Goal: Task Accomplishment & Management: Manage account settings

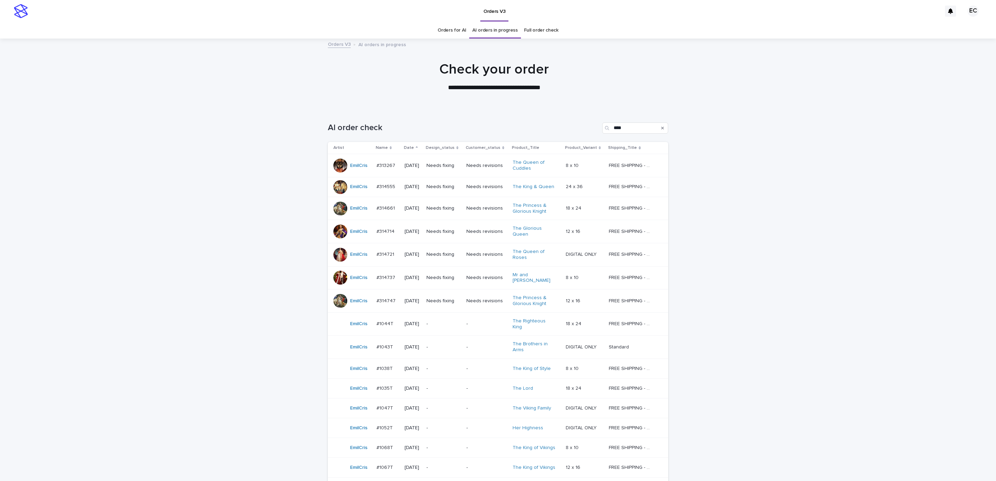
scroll to position [50, 0]
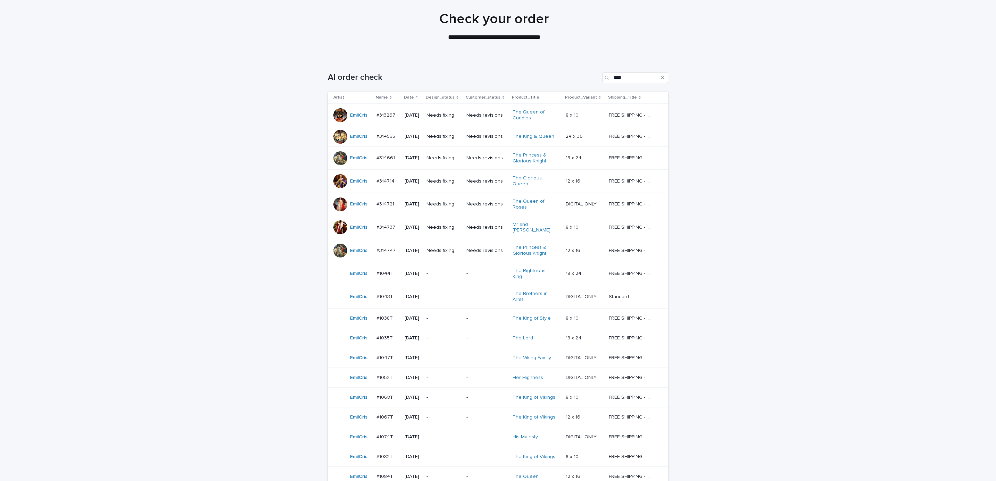
click at [759, 183] on div "Loading... Saving… Loading... Saving… AI order check **** Artist Name Date Desi…" at bounding box center [498, 394] width 996 height 672
click at [475, 335] on p "-" at bounding box center [486, 338] width 41 height 6
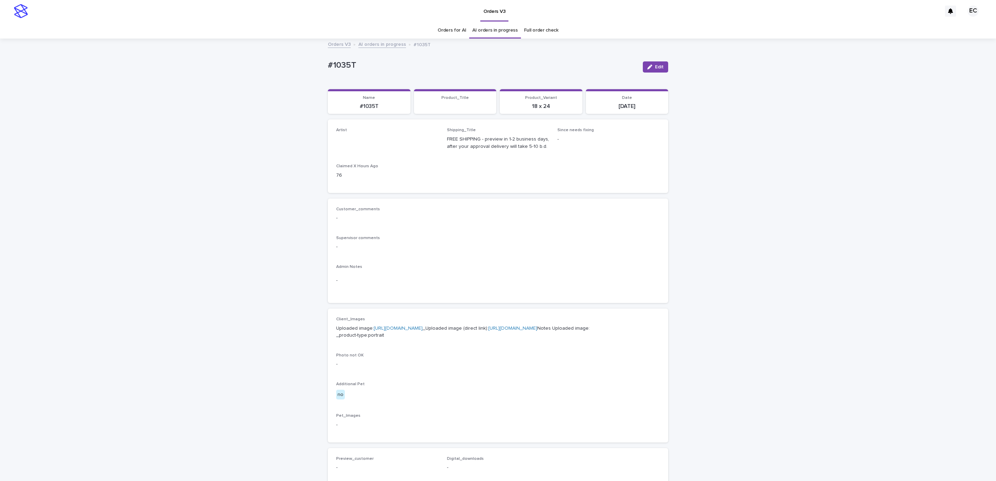
click at [765, 273] on div "Loading... Saving… Loading... Saving… #1035T Edit #1035T Edit Sorry, there was …" at bounding box center [498, 355] width 996 height 633
click at [655, 67] on span "Edit" at bounding box center [659, 67] width 9 height 5
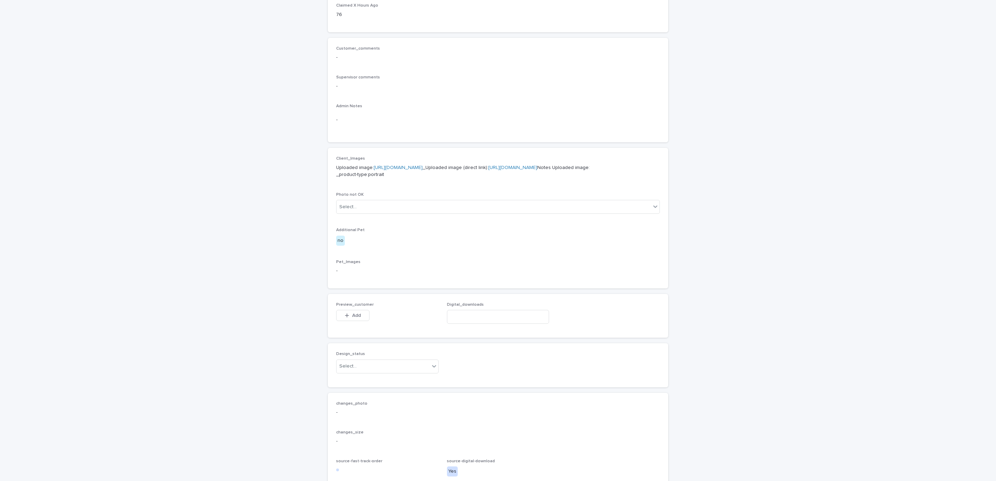
scroll to position [274, 0]
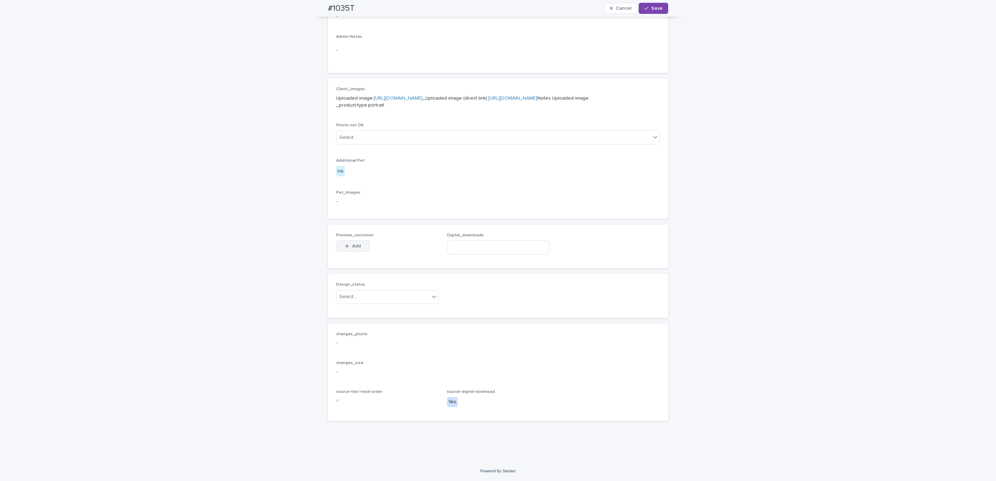
click at [361, 243] on button "Add" at bounding box center [352, 246] width 33 height 11
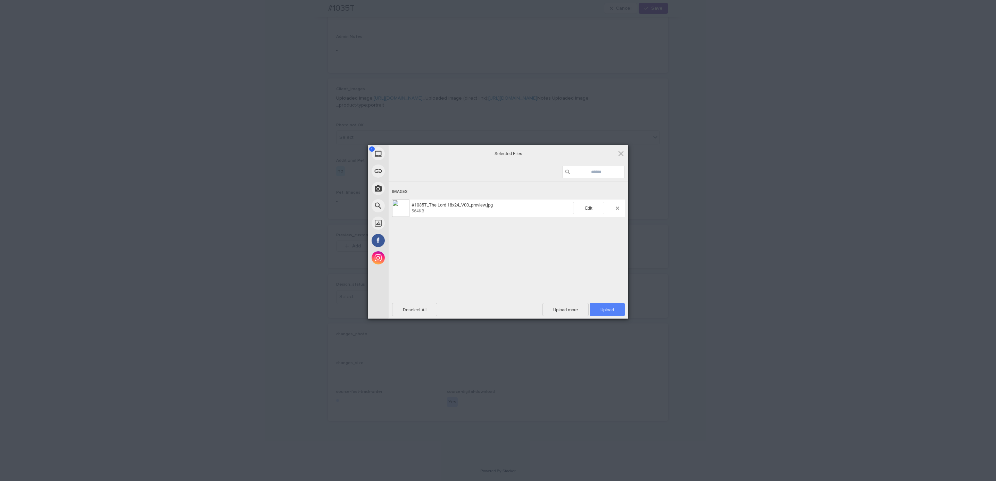
click at [606, 315] on span "Upload 1" at bounding box center [607, 309] width 35 height 13
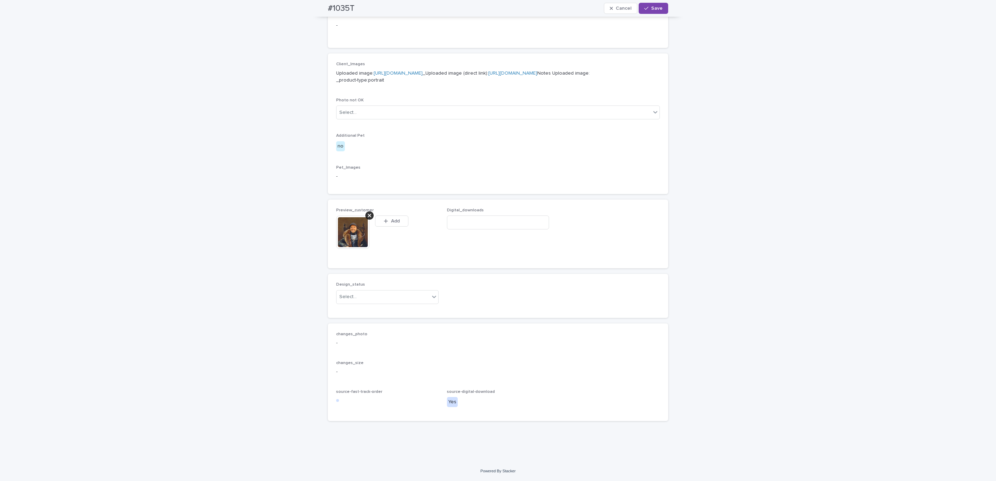
scroll to position [286, 0]
click at [401, 323] on div "Uploaded" at bounding box center [384, 323] width 102 height 12
click at [652, 7] on span "Save" at bounding box center [656, 8] width 11 height 5
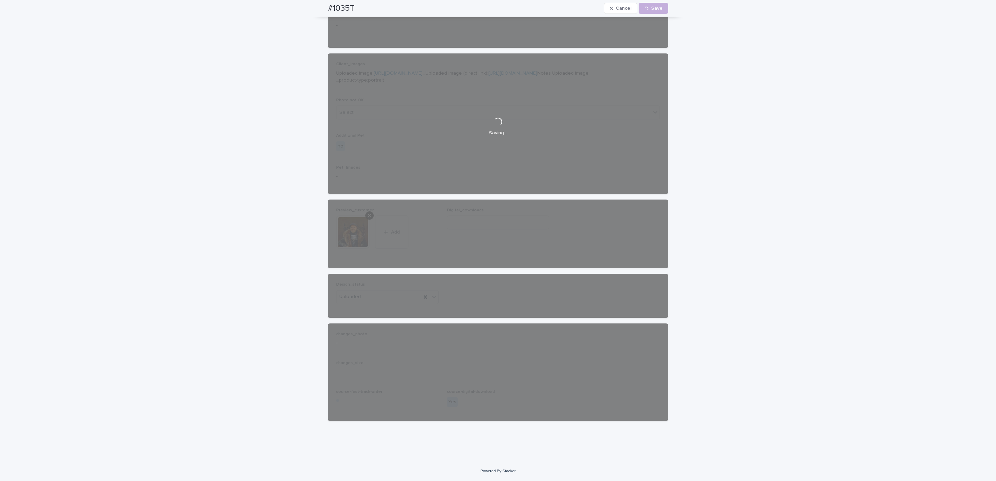
click at [314, 6] on div "#1035T Cancel Loading... Save" at bounding box center [498, 8] width 374 height 17
click at [364, 3] on div "#1035T Cancel Loading... Save" at bounding box center [498, 8] width 340 height 17
copy h2 "#1035T"
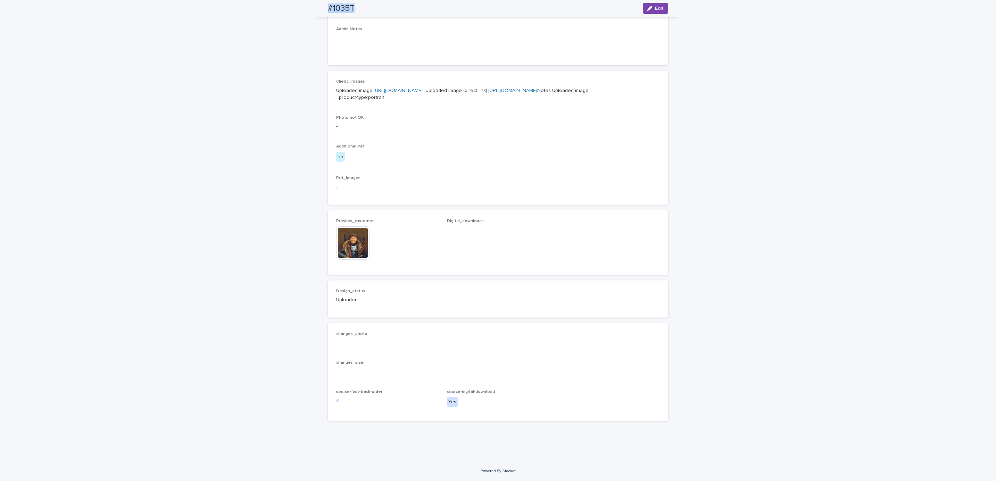
scroll to position [277, 0]
click at [656, 10] on span "Edit" at bounding box center [659, 8] width 9 height 5
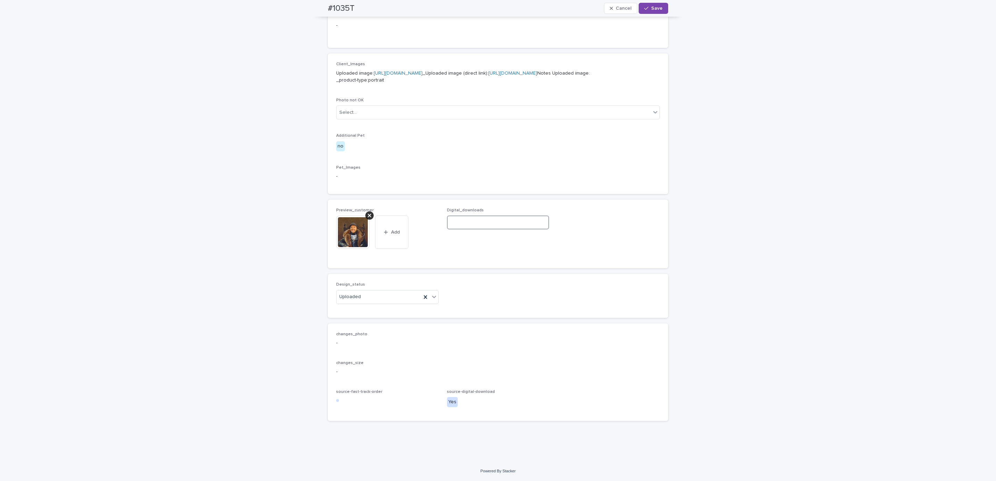
paste input "**********"
type input "**********"
click at [651, 8] on span "Save" at bounding box center [656, 8] width 11 height 5
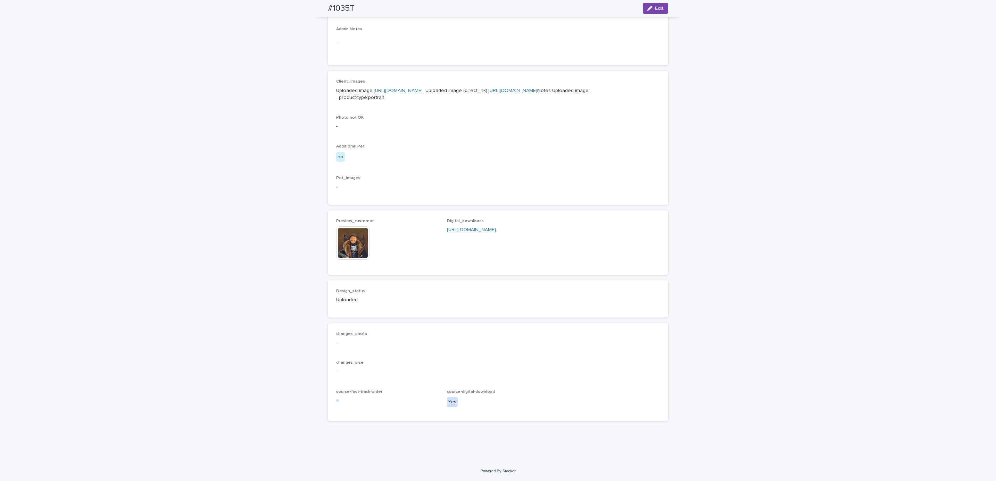
scroll to position [277, 0]
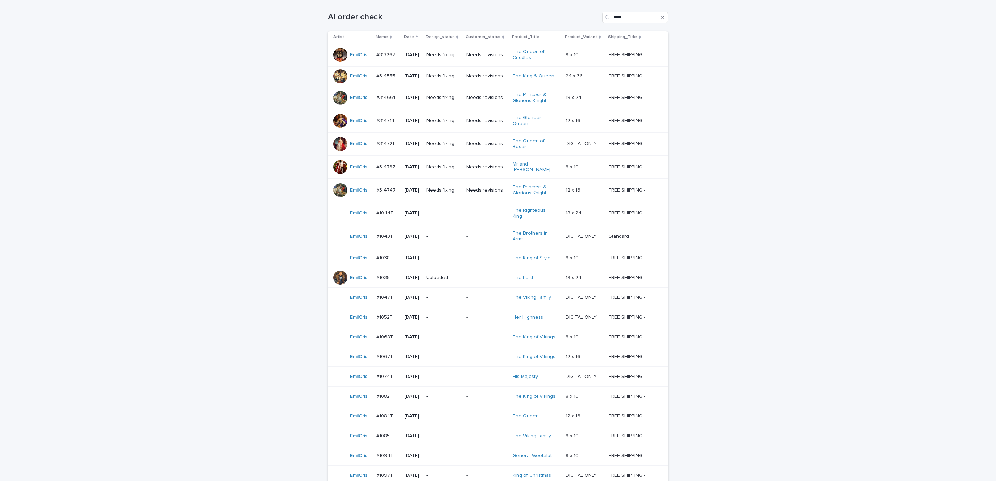
scroll to position [116, 0]
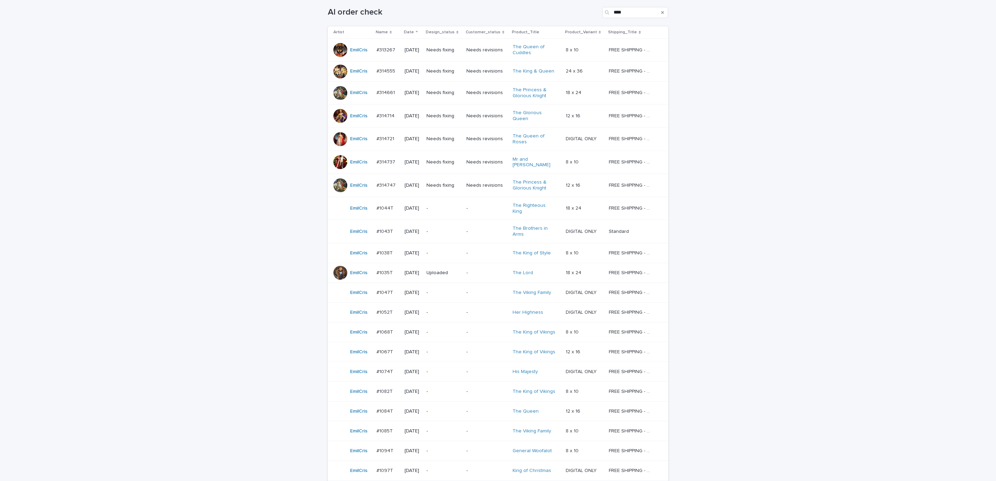
click at [489, 250] on p "-" at bounding box center [486, 253] width 41 height 6
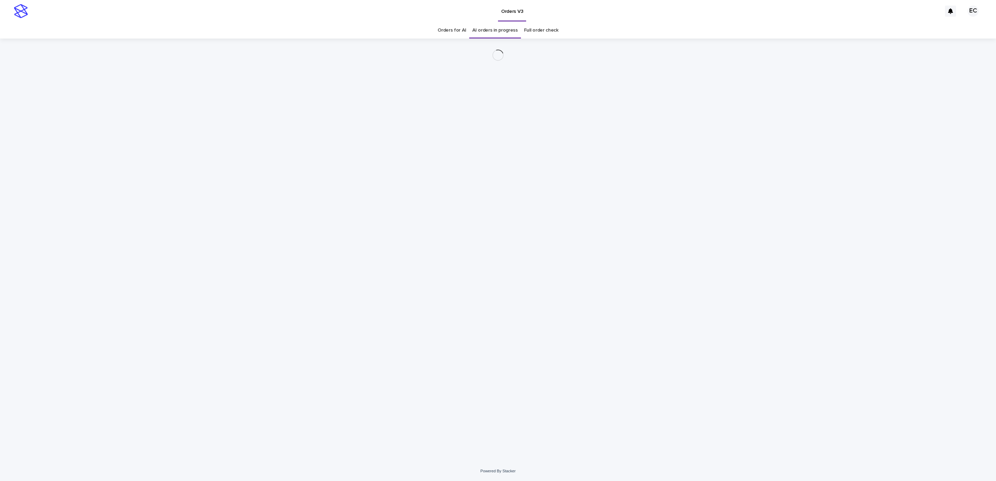
click at [723, 199] on div "Loading... Saving… Loading... Saving…" at bounding box center [498, 250] width 996 height 423
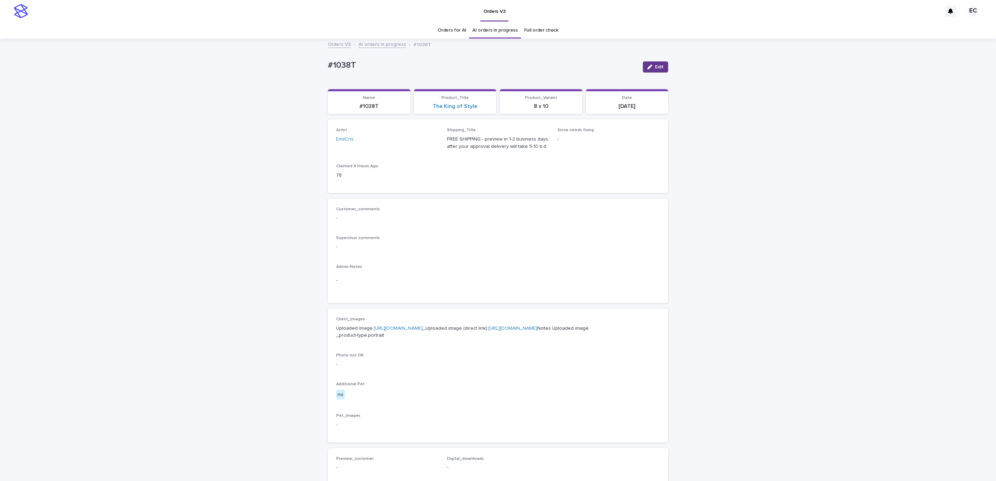
click at [656, 68] on span "Edit" at bounding box center [659, 67] width 9 height 5
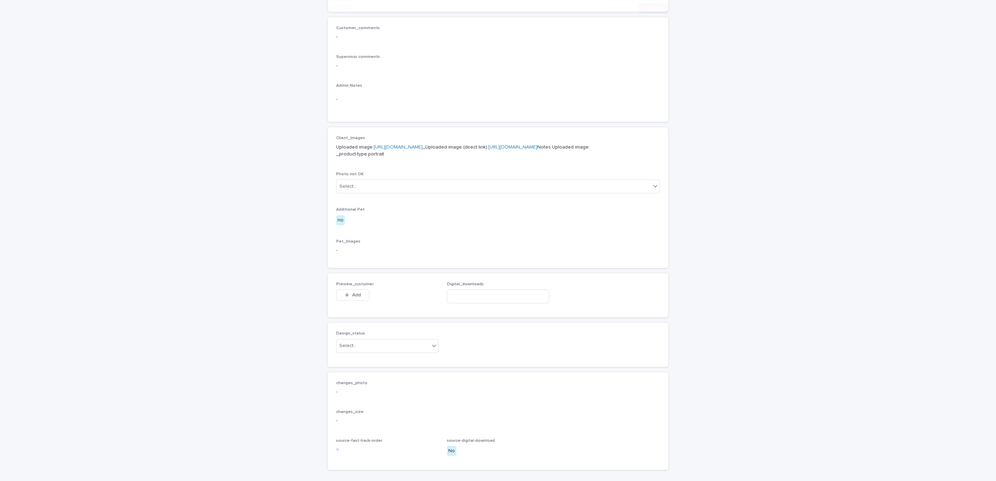
scroll to position [267, 0]
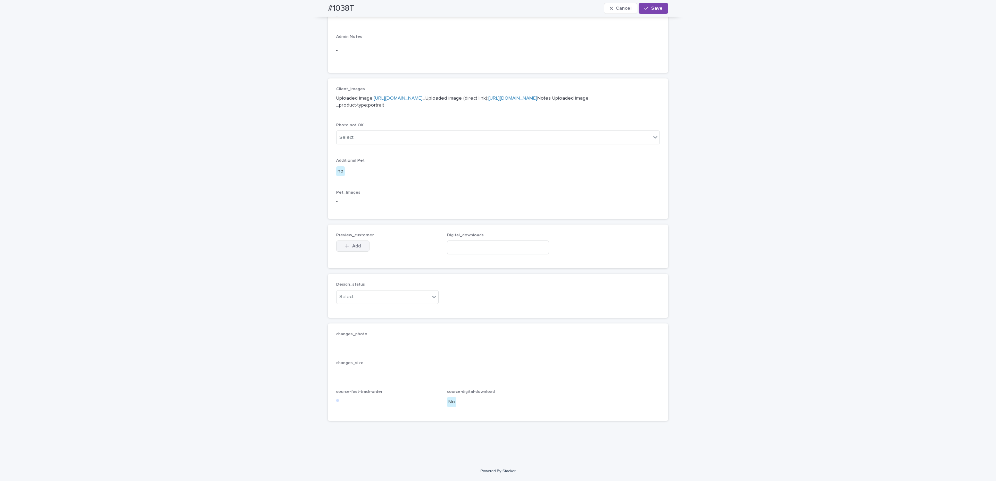
click at [357, 245] on span "Add" at bounding box center [356, 246] width 9 height 5
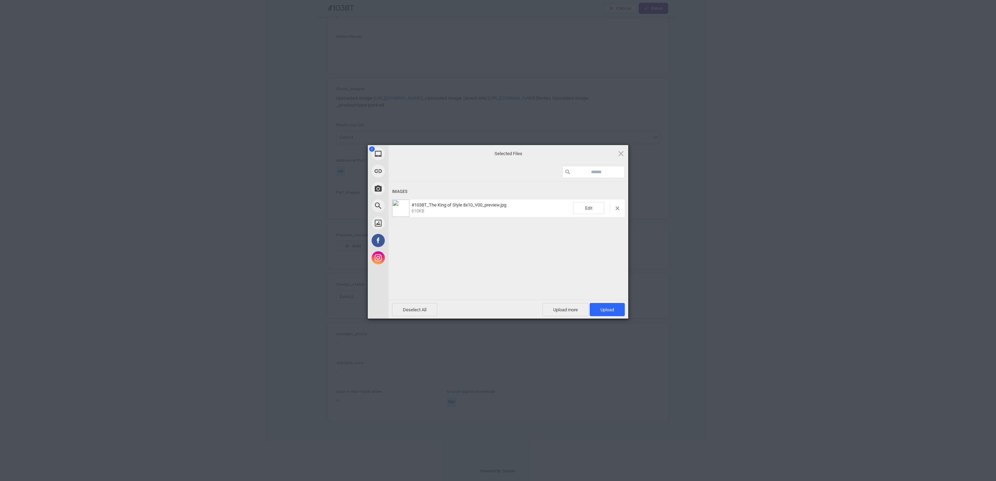
click at [613, 308] on span "Upload 1" at bounding box center [607, 309] width 14 height 5
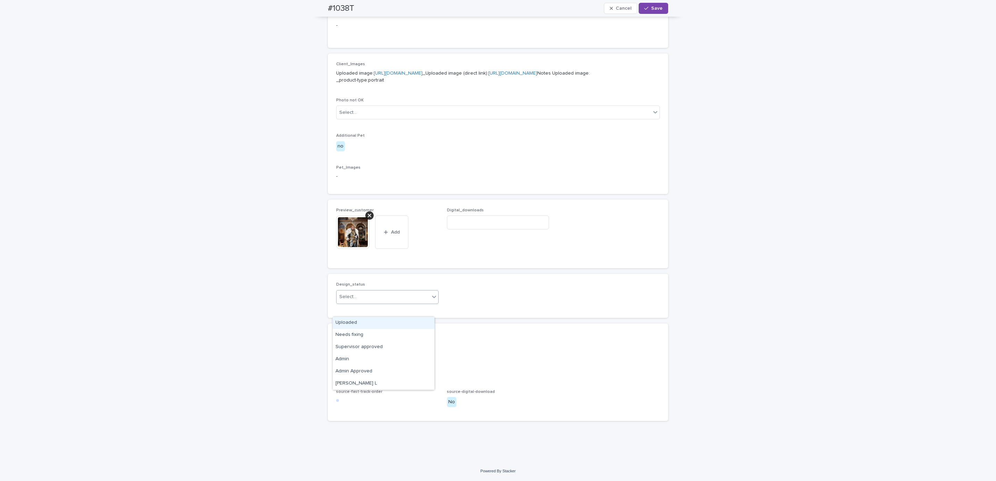
click at [415, 320] on div "Uploaded" at bounding box center [384, 323] width 102 height 12
click at [654, 10] on span "Save" at bounding box center [656, 8] width 11 height 5
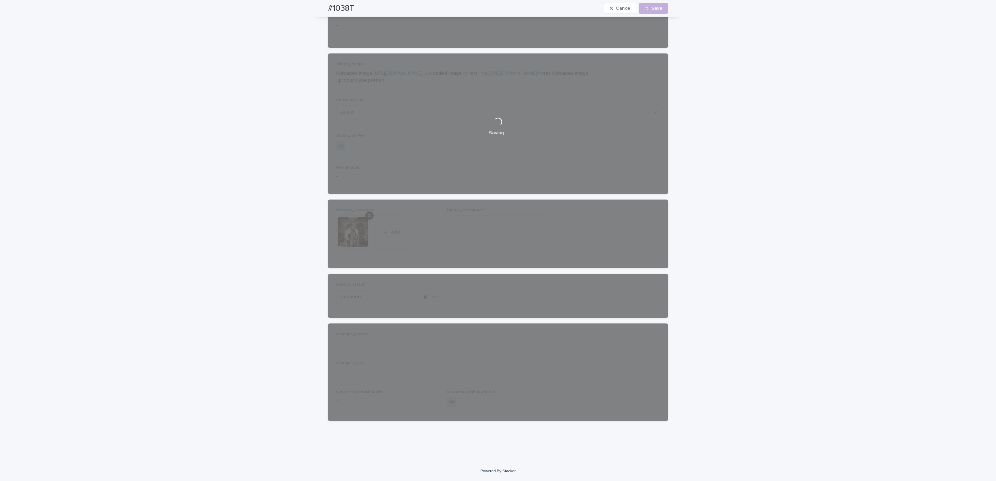
click at [318, 9] on div "#1038T Cancel Loading... Save" at bounding box center [498, 8] width 374 height 17
click at [358, 6] on div "#1038T Cancel Loading... Save" at bounding box center [498, 8] width 340 height 17
copy h2 "#1038T"
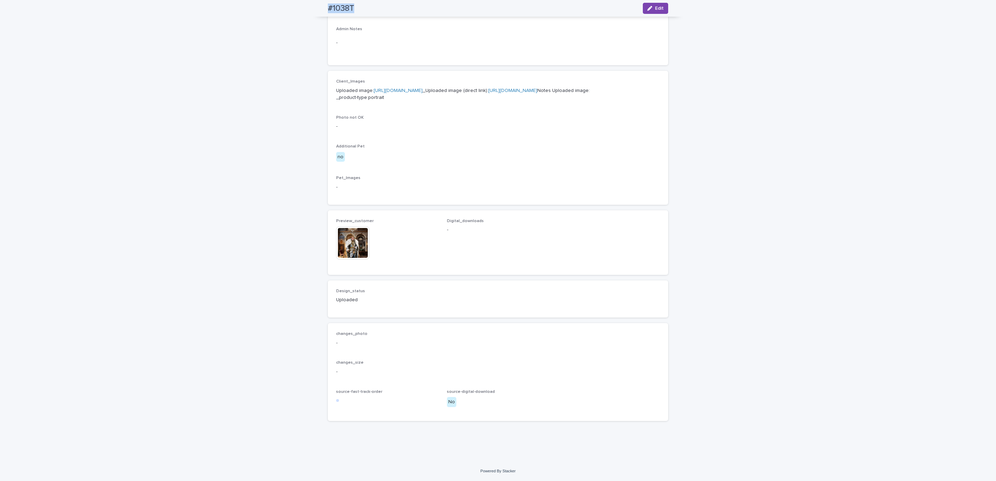
scroll to position [270, 0]
click at [86, 45] on div "Loading... Saving… Loading... Saving… #1038T Edit #1038T Edit Sorry, there was …" at bounding box center [498, 131] width 996 height 660
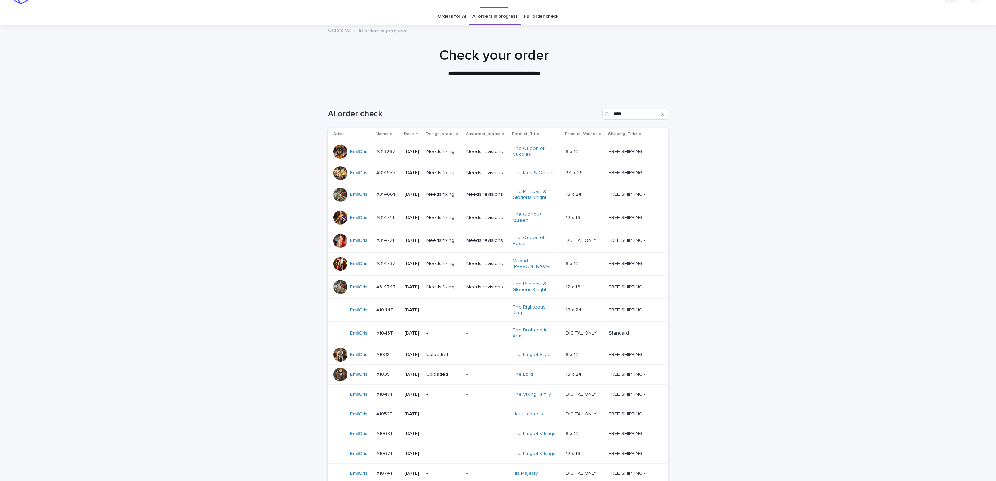
scroll to position [22, 0]
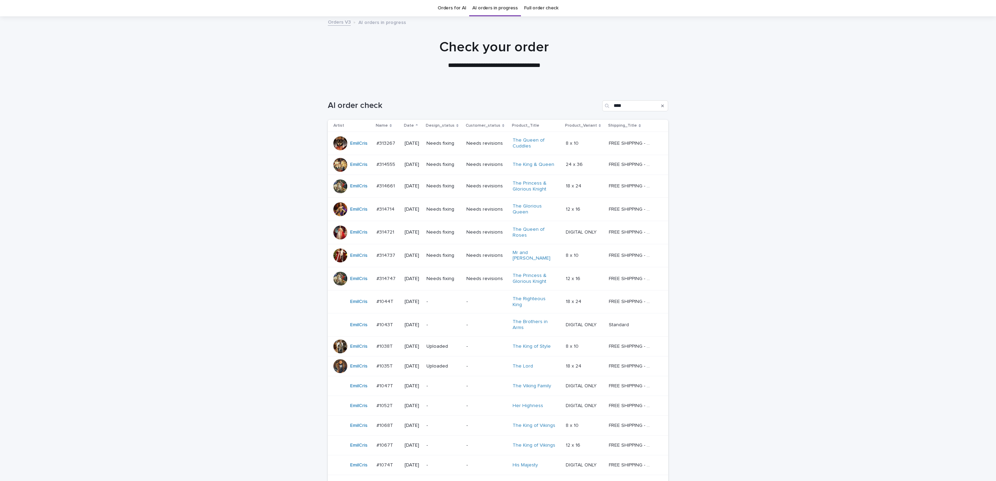
click at [457, 164] on p "Needs fixing" at bounding box center [443, 165] width 34 height 6
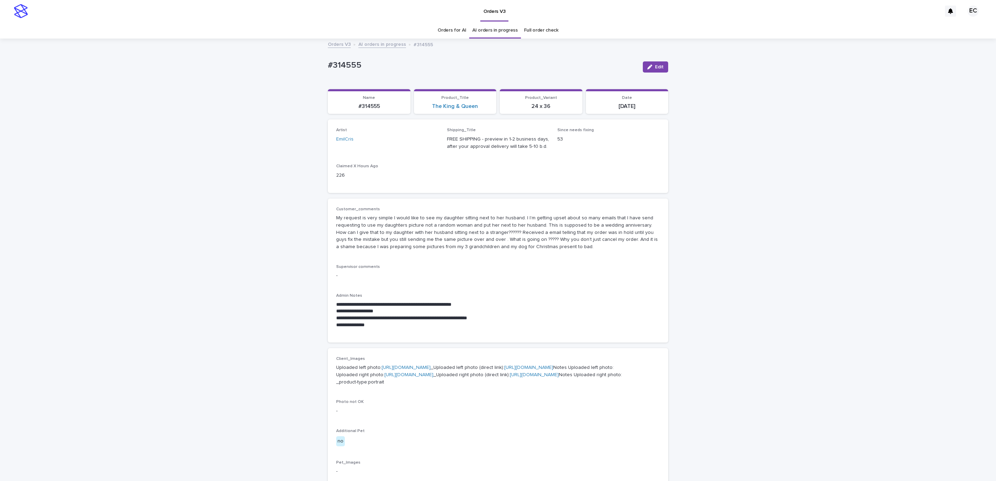
click at [789, 250] on div "**********" at bounding box center [498, 392] width 996 height 707
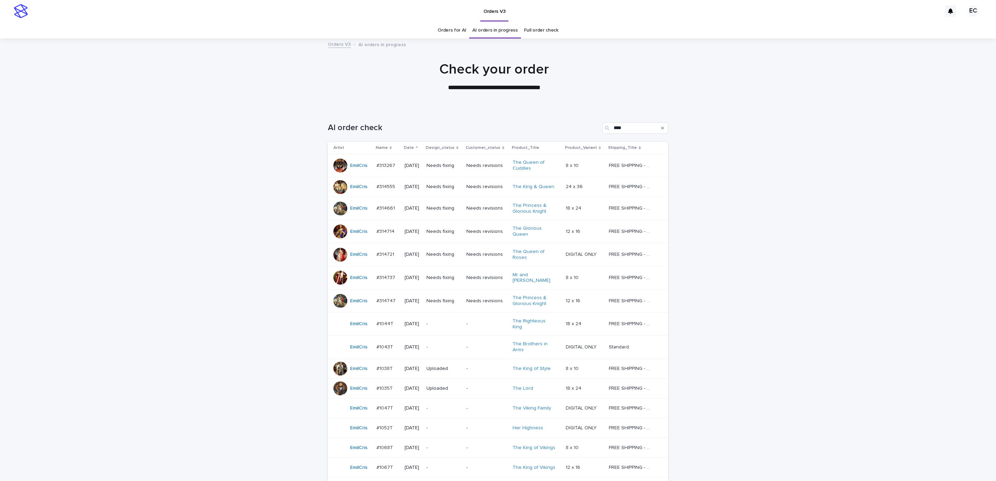
click at [784, 252] on div "Loading... Saving… Loading... Saving… AI order check **** Artist Name Date Desi…" at bounding box center [498, 445] width 996 height 672
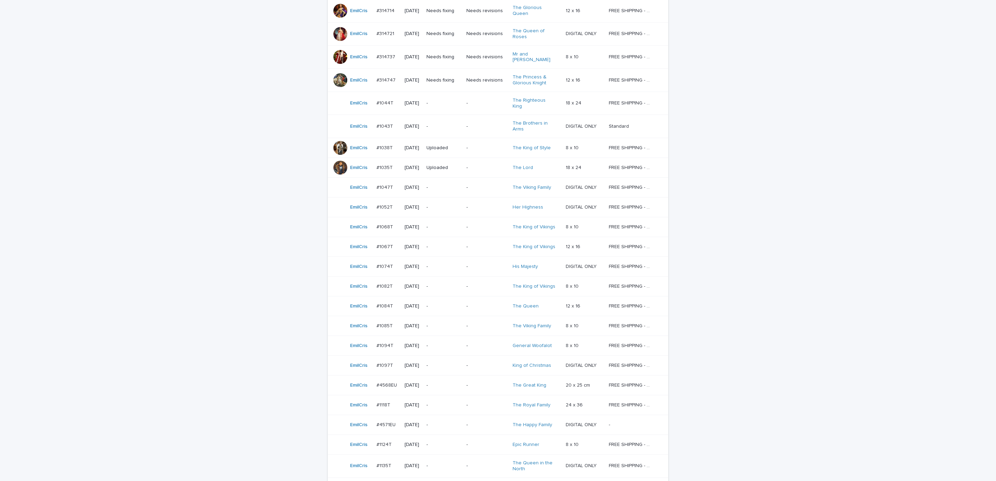
scroll to position [218, 0]
click at [472, 103] on p "-" at bounding box center [486, 106] width 41 height 6
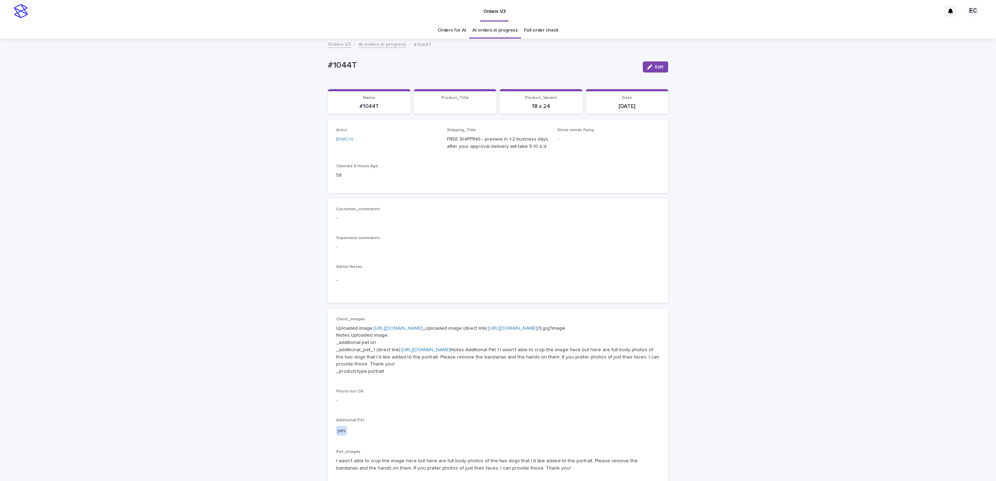
click at [316, 63] on div "Loading... Saving… Loading... Saving… #1044T Edit #1044T Edit Sorry, there was …" at bounding box center [498, 377] width 996 height 676
click at [366, 59] on div "#1044T" at bounding box center [482, 64] width 309 height 11
copy p "#1044T"
click at [418, 247] on p "-" at bounding box center [498, 246] width 324 height 7
click at [406, 328] on link "[URL][DOMAIN_NAME]" at bounding box center [398, 328] width 49 height 5
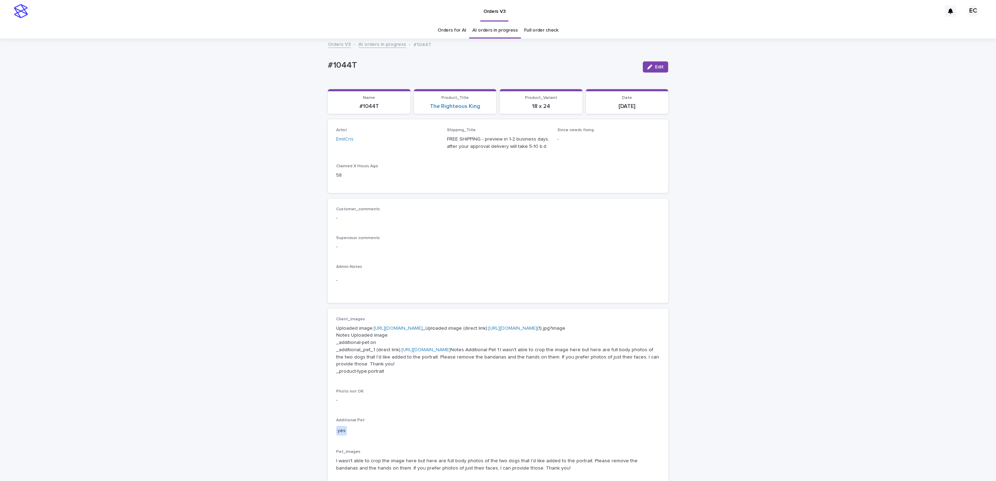
click at [443, 352] on link "[URL][DOMAIN_NAME]" at bounding box center [425, 350] width 49 height 5
click at [85, 141] on div "Loading... Saving… Loading... Saving… #1044T Edit #1044T Edit Sorry, there was …" at bounding box center [498, 377] width 996 height 676
click at [99, 69] on div "Loading... Saving… Loading... Saving… #1044T Edit #1044T Edit Sorry, there was …" at bounding box center [498, 377] width 996 height 676
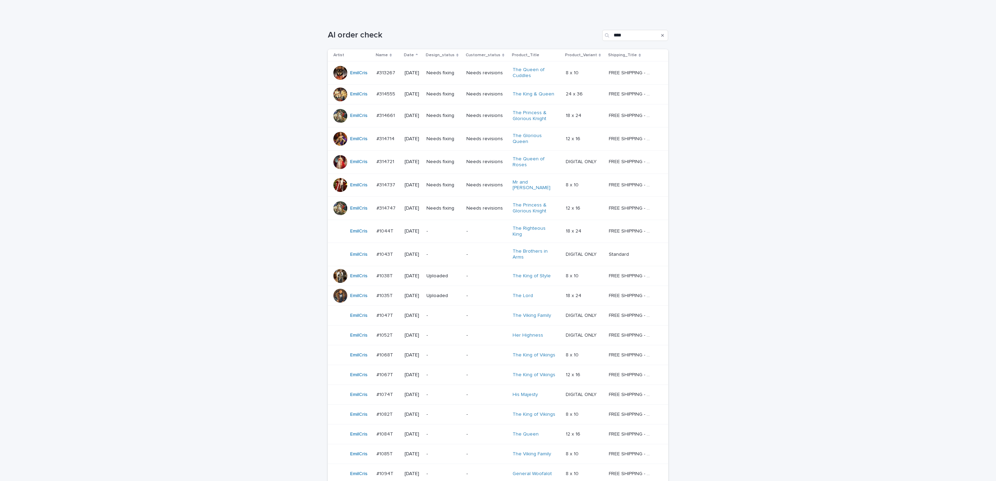
scroll to position [96, 0]
click at [484, 248] on p "-" at bounding box center [486, 251] width 41 height 6
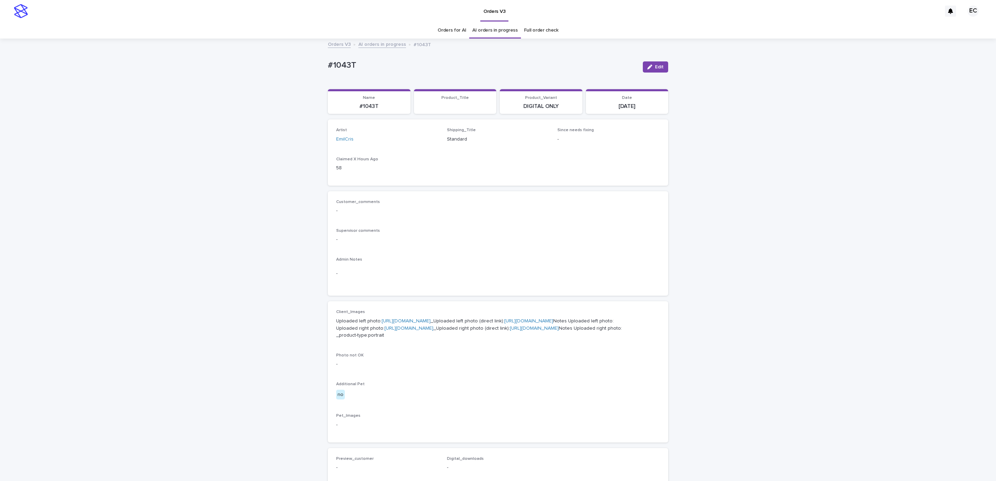
click at [324, 66] on div "Loading... Saving… Loading... Saving… #1043T Edit #1043T Edit Sorry, there was …" at bounding box center [497, 346] width 347 height 615
click at [359, 64] on p "#1043T" at bounding box center [482, 65] width 309 height 10
copy p "#1043T"
click at [422, 291] on div "Customer_comments - Supervisor comments - Admin Notes -" at bounding box center [498, 243] width 340 height 105
click at [418, 323] on p "Uploaded left photo: [URL][DOMAIN_NAME] _Uploaded left photo (direct link): [UR…" at bounding box center [498, 329] width 324 height 22
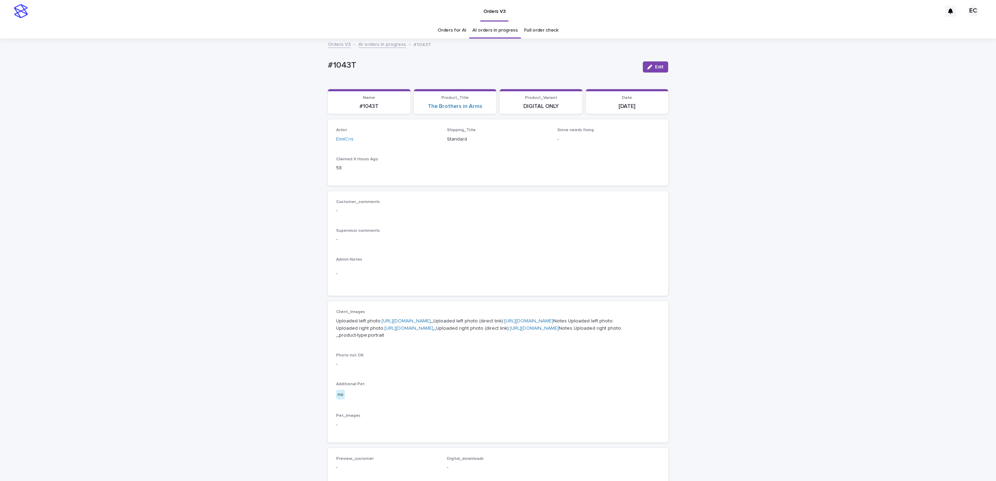
click at [401, 319] on link "[URL][DOMAIN_NAME]" at bounding box center [406, 321] width 49 height 5
click at [416, 331] on link "[URL][DOMAIN_NAME]" at bounding box center [408, 328] width 49 height 5
click at [87, 62] on div "Loading... Saving… Loading... Saving… #1043T Edit #1043T Edit Sorry, there was …" at bounding box center [498, 355] width 996 height 633
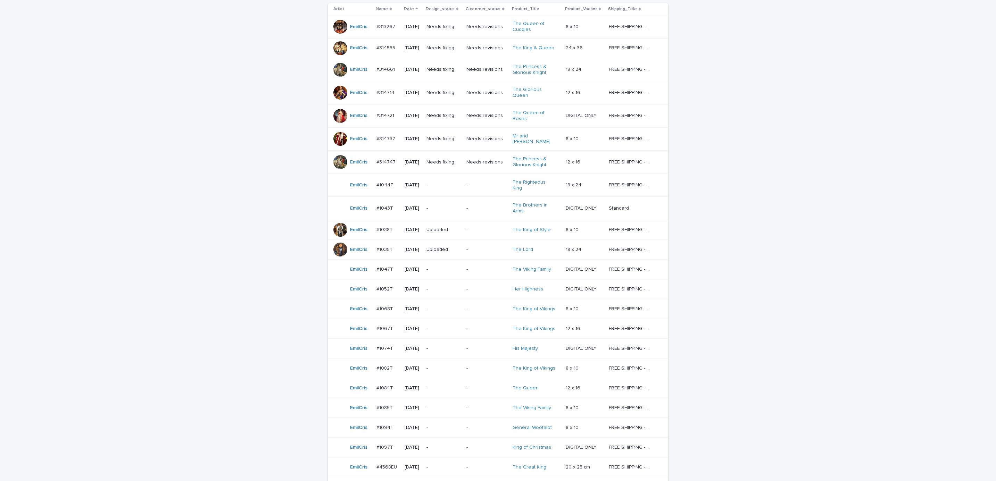
scroll to position [140, 0]
click at [469, 258] on td "-" at bounding box center [487, 268] width 46 height 20
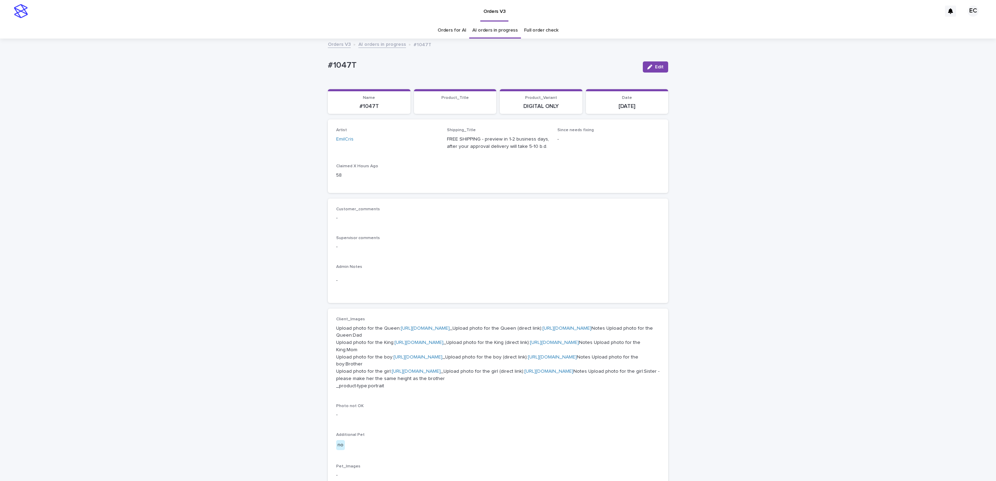
click at [314, 66] on div "Loading... Saving… Loading... Saving… #1047T Edit #1047T Edit Sorry, there was …" at bounding box center [498, 380] width 996 height 683
click at [361, 63] on p "#1047T" at bounding box center [482, 65] width 309 height 10
copy p "#1047T"
click at [434, 260] on div "Customer_comments - Supervisor comments - Admin Notes -" at bounding box center [498, 251] width 324 height 88
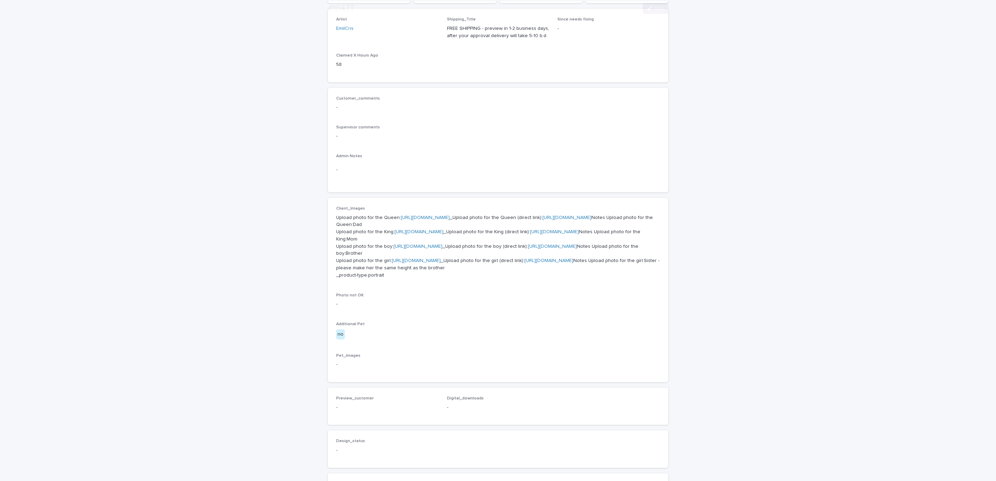
scroll to position [115, 0]
click at [427, 213] on link "[URL][DOMAIN_NAME]" at bounding box center [425, 213] width 49 height 5
click at [437, 231] on link "[URL][DOMAIN_NAME]" at bounding box center [418, 228] width 49 height 5
click at [417, 275] on p "Upload photo for the Queen: [URL][DOMAIN_NAME] _Upload photo for the Queen (dir…" at bounding box center [498, 242] width 324 height 65
click at [421, 245] on link "[URL][DOMAIN_NAME]" at bounding box center [417, 242] width 49 height 5
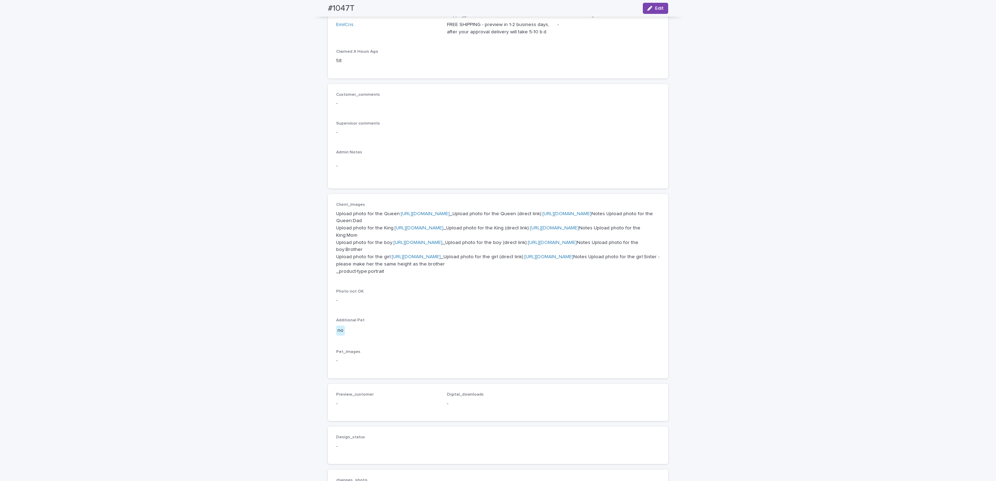
click at [435, 259] on link "[URL][DOMAIN_NAME]" at bounding box center [416, 257] width 49 height 5
click at [98, 68] on div "Loading... Saving… Loading... Saving… #1047T Edit #1047T Edit Sorry, there was …" at bounding box center [498, 266] width 996 height 683
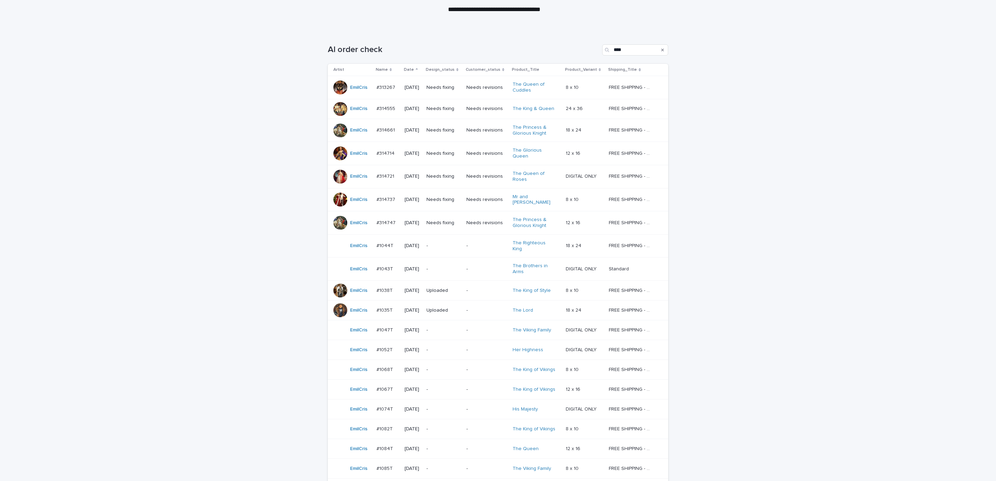
scroll to position [136, 0]
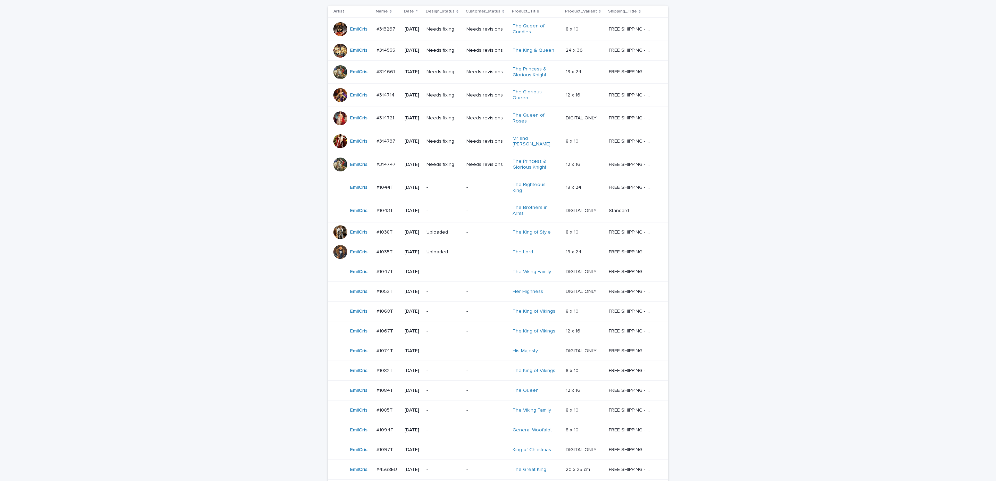
click at [489, 289] on p "-" at bounding box center [486, 292] width 41 height 6
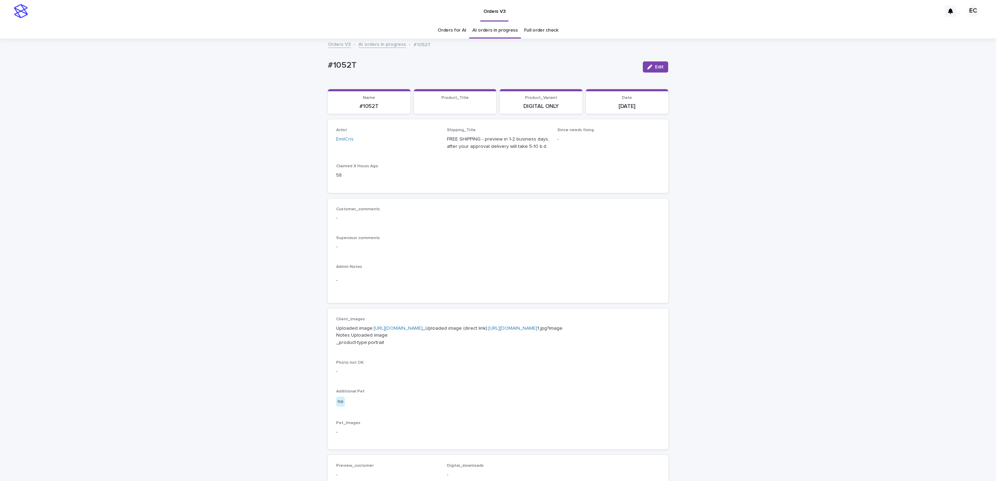
click at [317, 66] on div "Loading... Saving… Loading... Saving… #1052T Edit #1052T Edit Sorry, there was …" at bounding box center [498, 359] width 996 height 640
click at [366, 59] on div "#1052T" at bounding box center [482, 64] width 309 height 11
copy p "#1052T"
click at [404, 271] on div "Admin Notes -" at bounding box center [498, 280] width 324 height 30
click at [408, 325] on p "Uploaded image: [URL][DOMAIN_NAME] _Uploaded image (direct link): [URL][DOMAIN_…" at bounding box center [498, 336] width 324 height 22
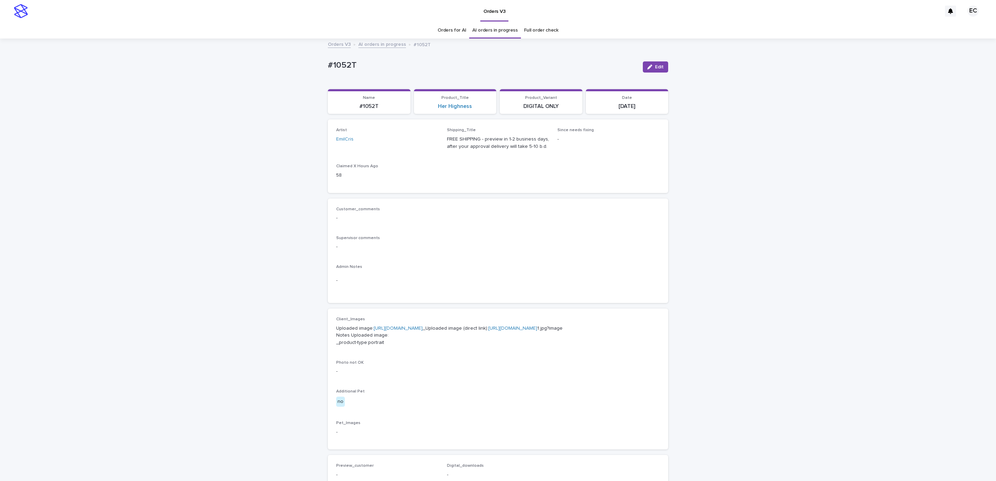
click at [420, 328] on link "[URL][DOMAIN_NAME]" at bounding box center [398, 328] width 49 height 5
click at [67, 122] on div "Loading... Saving… Loading... Saving… #1052T Edit #1052T Edit Sorry, there was …" at bounding box center [498, 359] width 996 height 640
click at [81, 42] on div "Orders V3 AI orders in progress #1052T" at bounding box center [498, 45] width 996 height 10
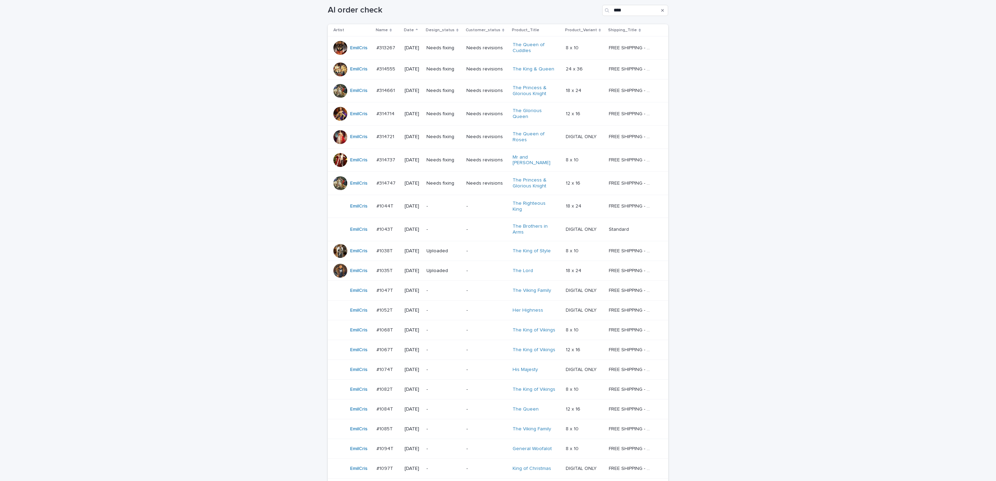
scroll to position [114, 0]
